Goal: Find specific page/section: Find specific page/section

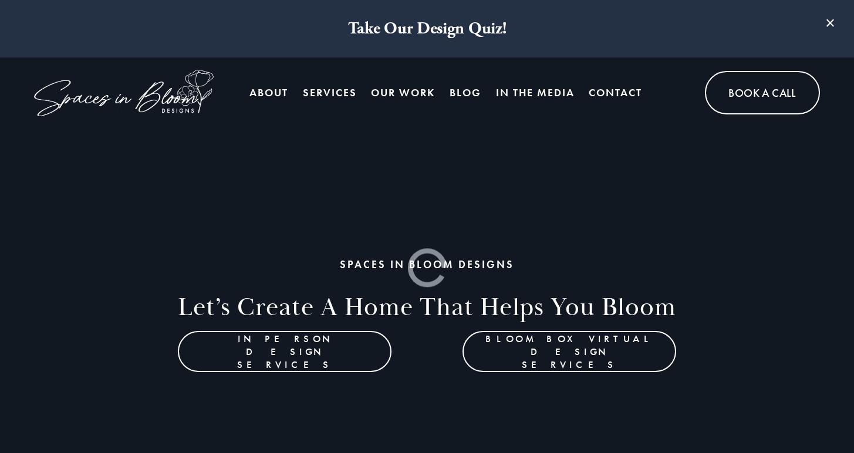
click at [622, 93] on link "Contact" at bounding box center [615, 92] width 53 height 23
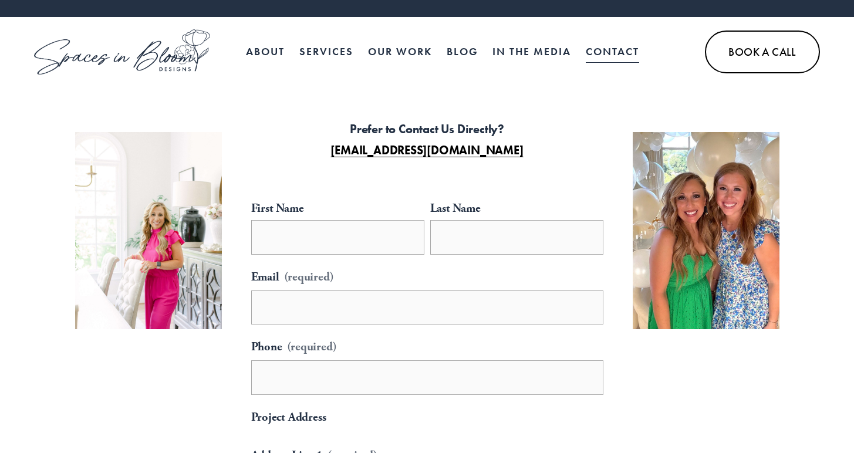
scroll to position [74, 0]
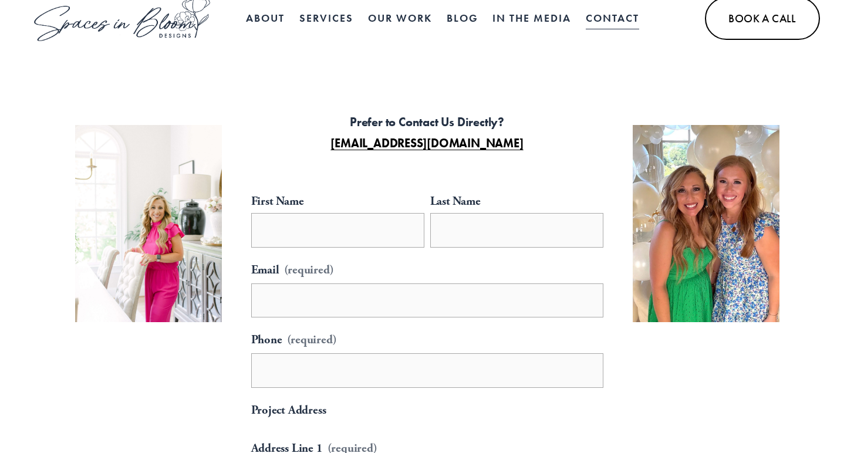
click at [278, 21] on link "About" at bounding box center [265, 17] width 39 height 23
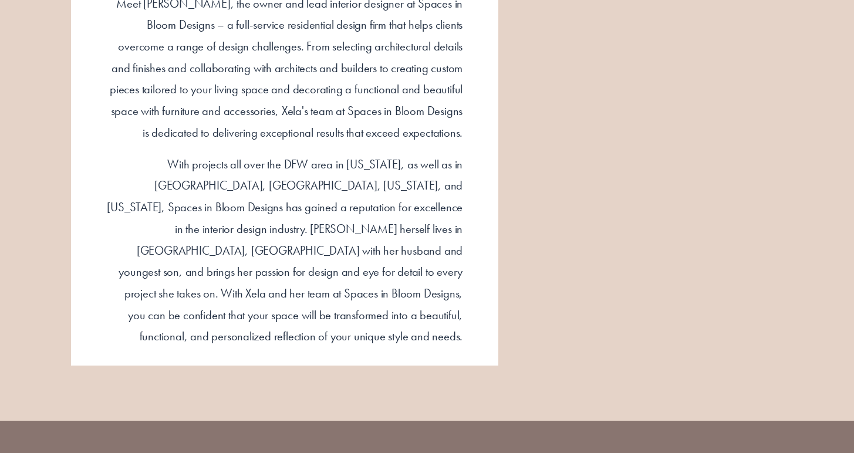
scroll to position [975, 0]
